Goal: Information Seeking & Learning: Learn about a topic

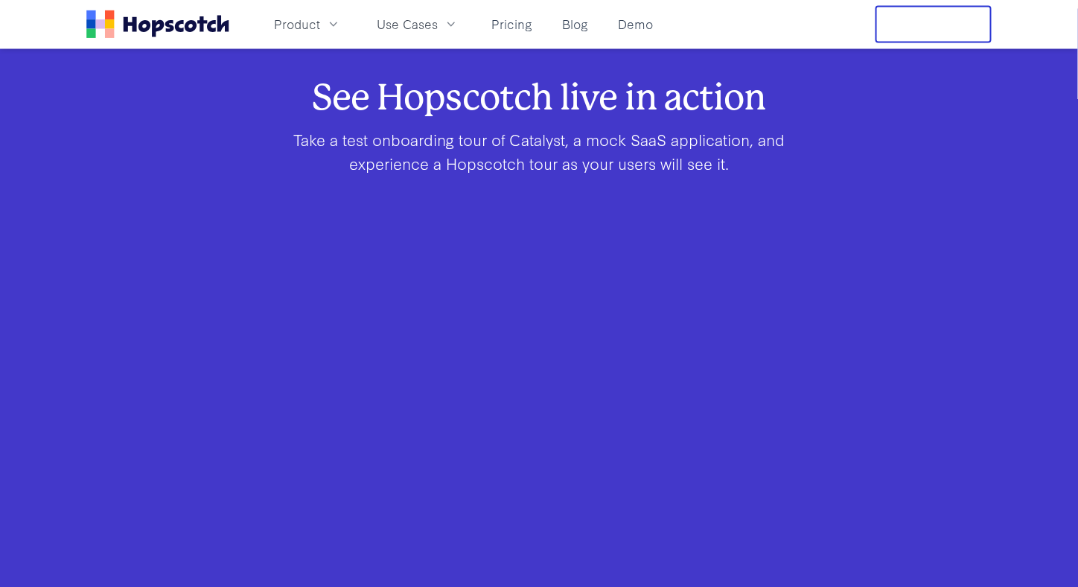
scroll to position [1192, 0]
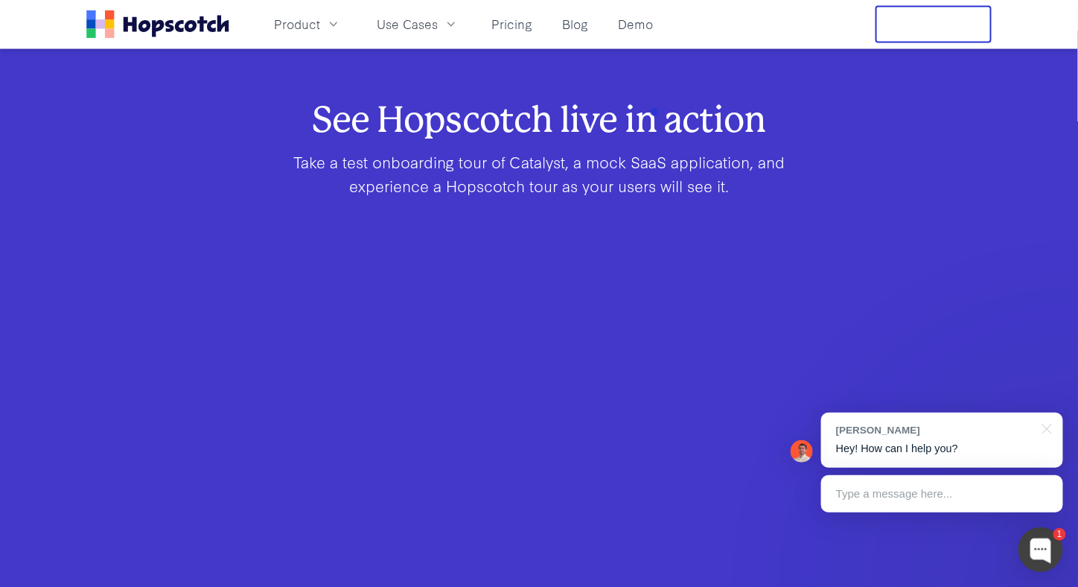
scroll to position [1061, 0]
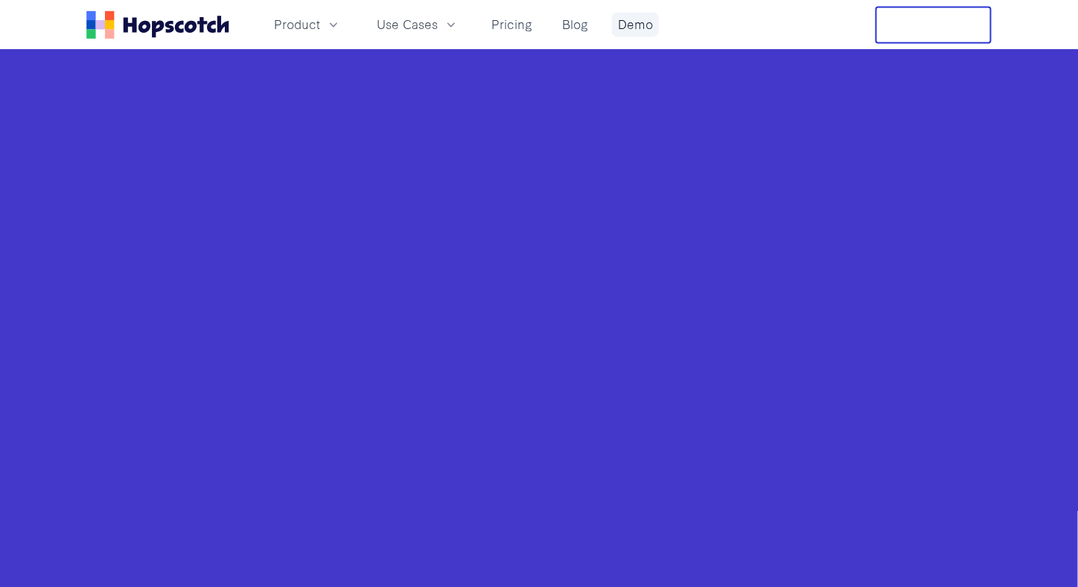
click at [638, 25] on link "Demo" at bounding box center [635, 24] width 47 height 25
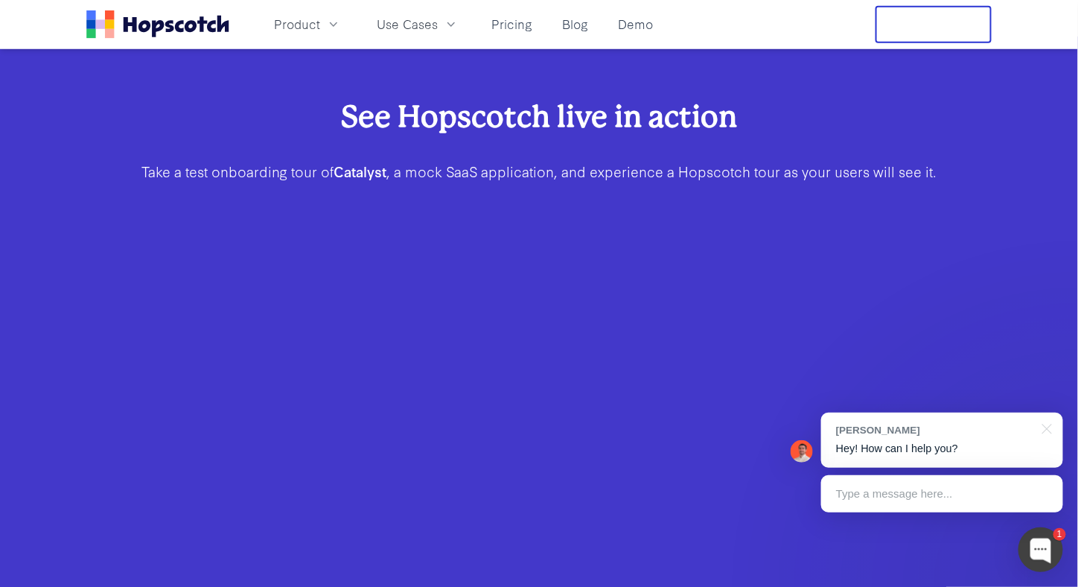
scroll to position [372, 0]
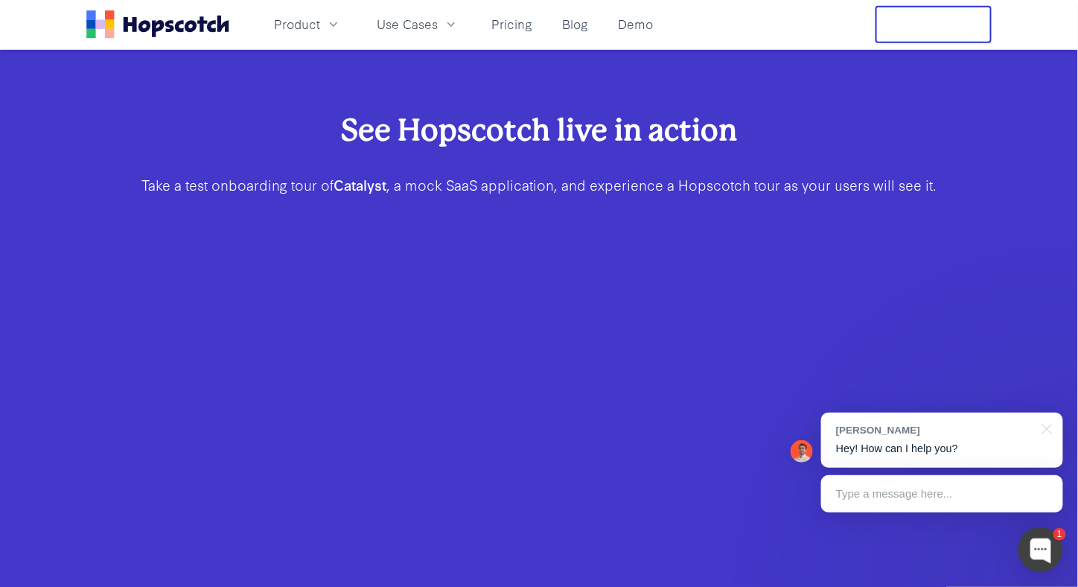
click at [203, 150] on h2 "See Hopscotch live in action" at bounding box center [539, 129] width 810 height 41
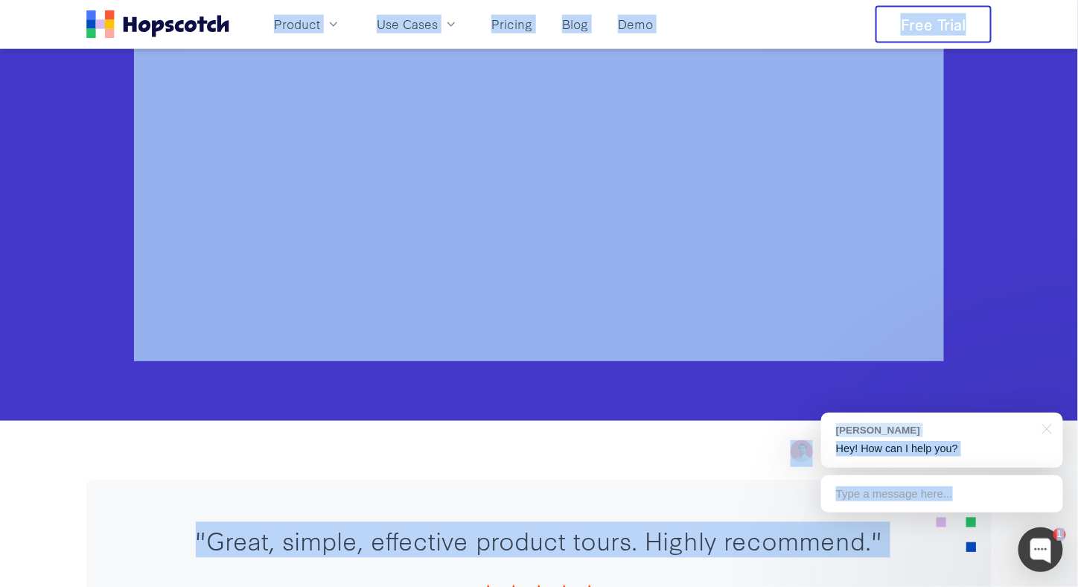
scroll to position [745, 0]
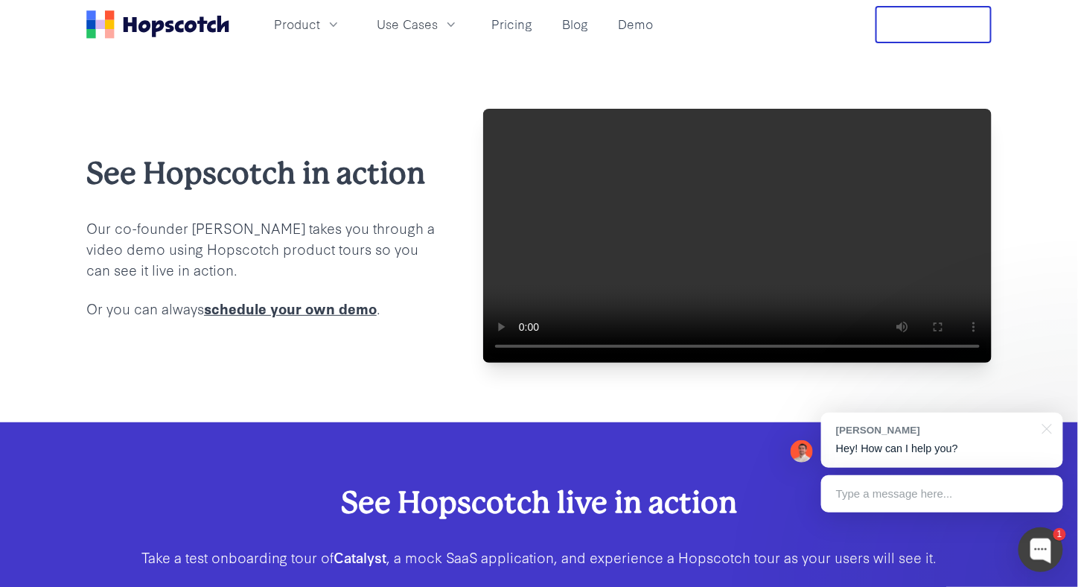
scroll to position [0, 0]
click at [1046, 437] on div at bounding box center [1044, 428] width 37 height 31
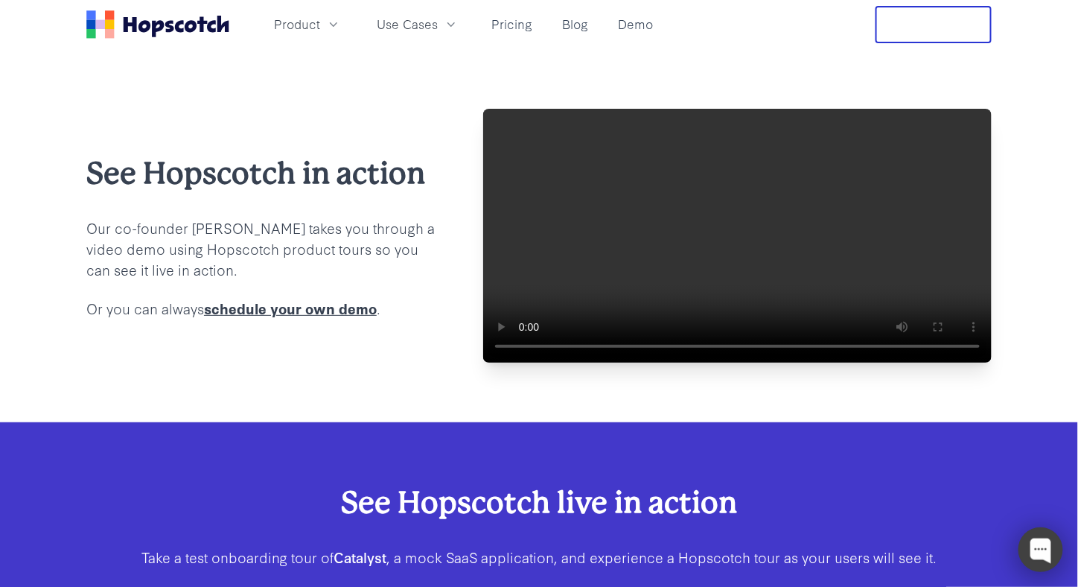
click at [1037, 544] on div at bounding box center [1041, 549] width 45 height 45
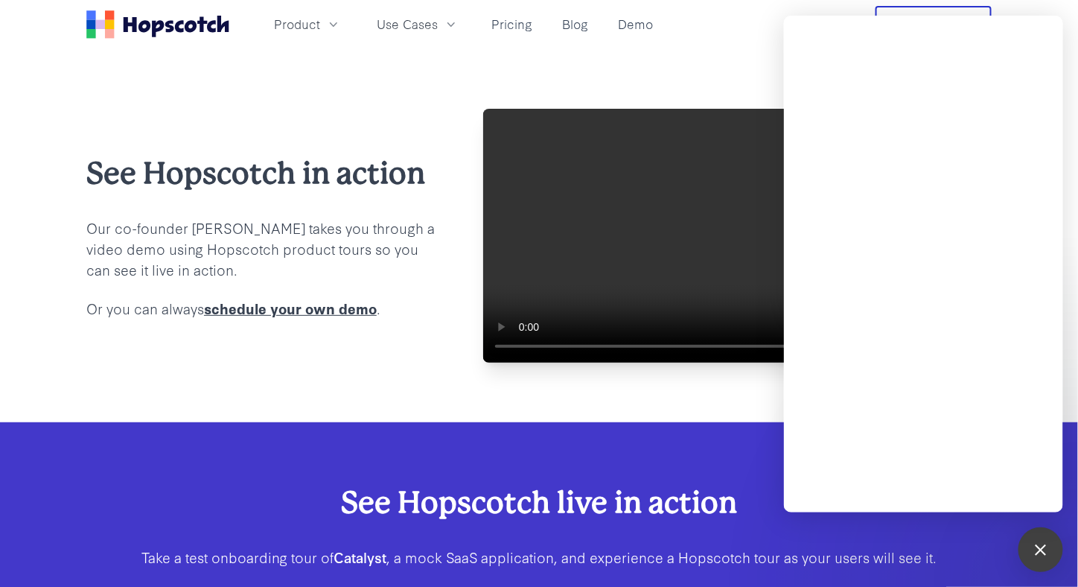
click at [618, 422] on div "See Hopscotch in action Our co-founder Mark takes you through a video demo usin…" at bounding box center [539, 235] width 1078 height 373
click at [1046, 556] on div "1" at bounding box center [1041, 549] width 45 height 45
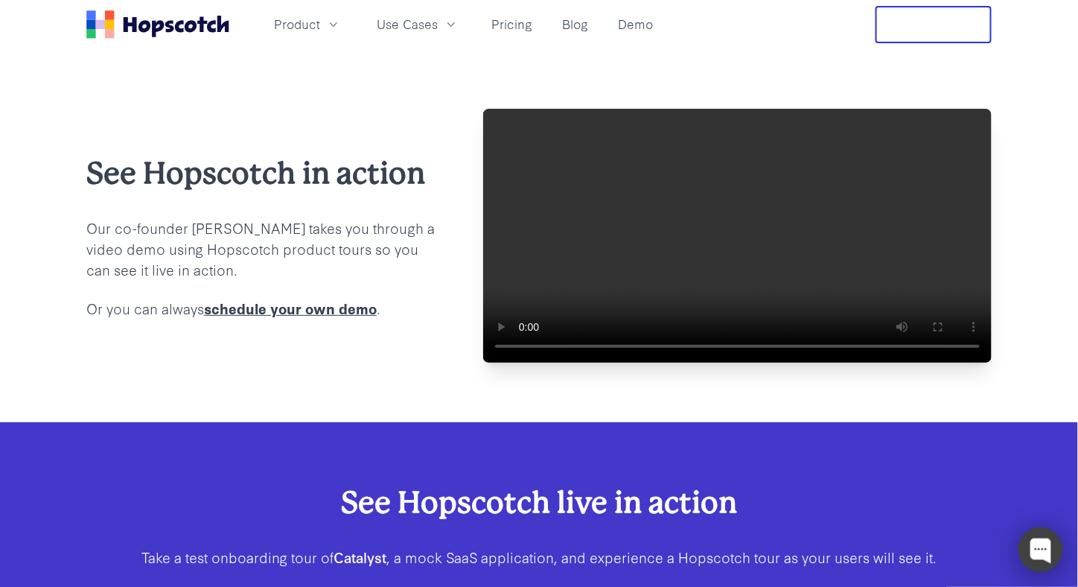
click at [1044, 545] on div at bounding box center [1041, 549] width 45 height 45
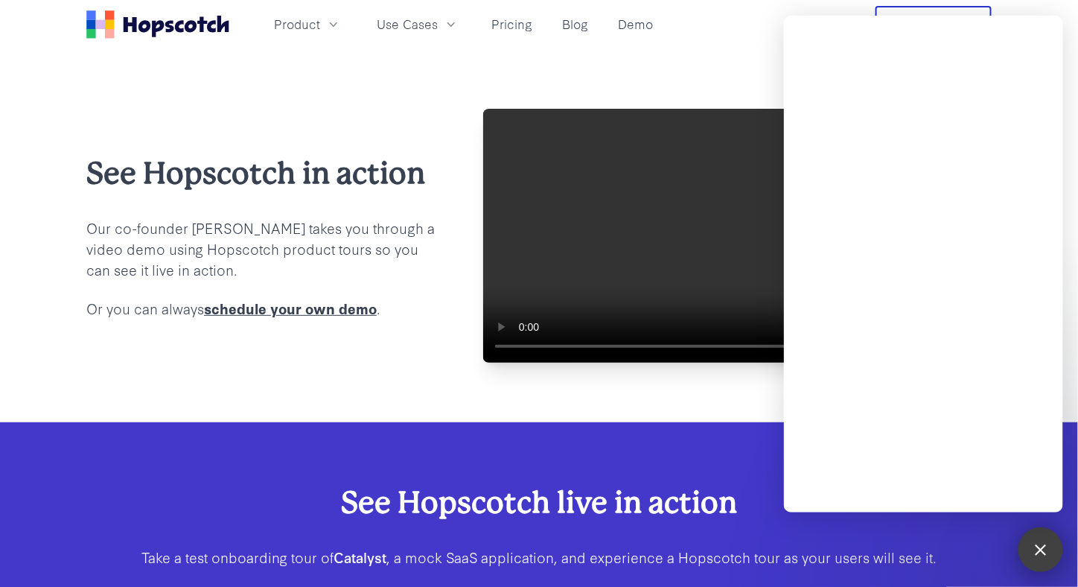
click at [1044, 545] on div at bounding box center [1041, 549] width 20 height 20
